Goal: Find specific page/section

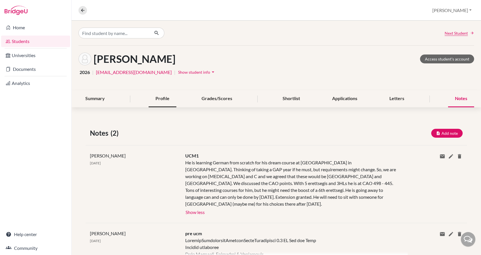
click at [166, 100] on div "Profile" at bounding box center [163, 98] width 28 height 17
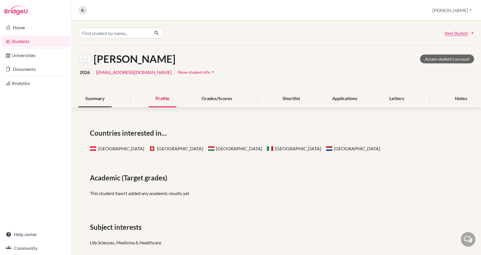
click at [101, 97] on div "Summary" at bounding box center [95, 98] width 33 height 17
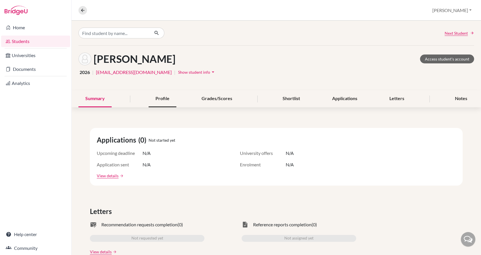
click at [156, 99] on div "Profile" at bounding box center [163, 98] width 28 height 17
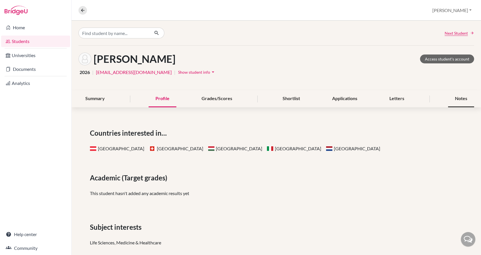
click at [467, 97] on div "Notes" at bounding box center [461, 98] width 26 height 17
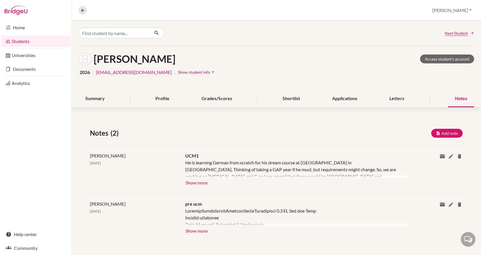
scroll to position [0, 0]
click at [191, 181] on button "Show more" at bounding box center [196, 181] width 23 height 9
